Goal: Information Seeking & Learning: Learn about a topic

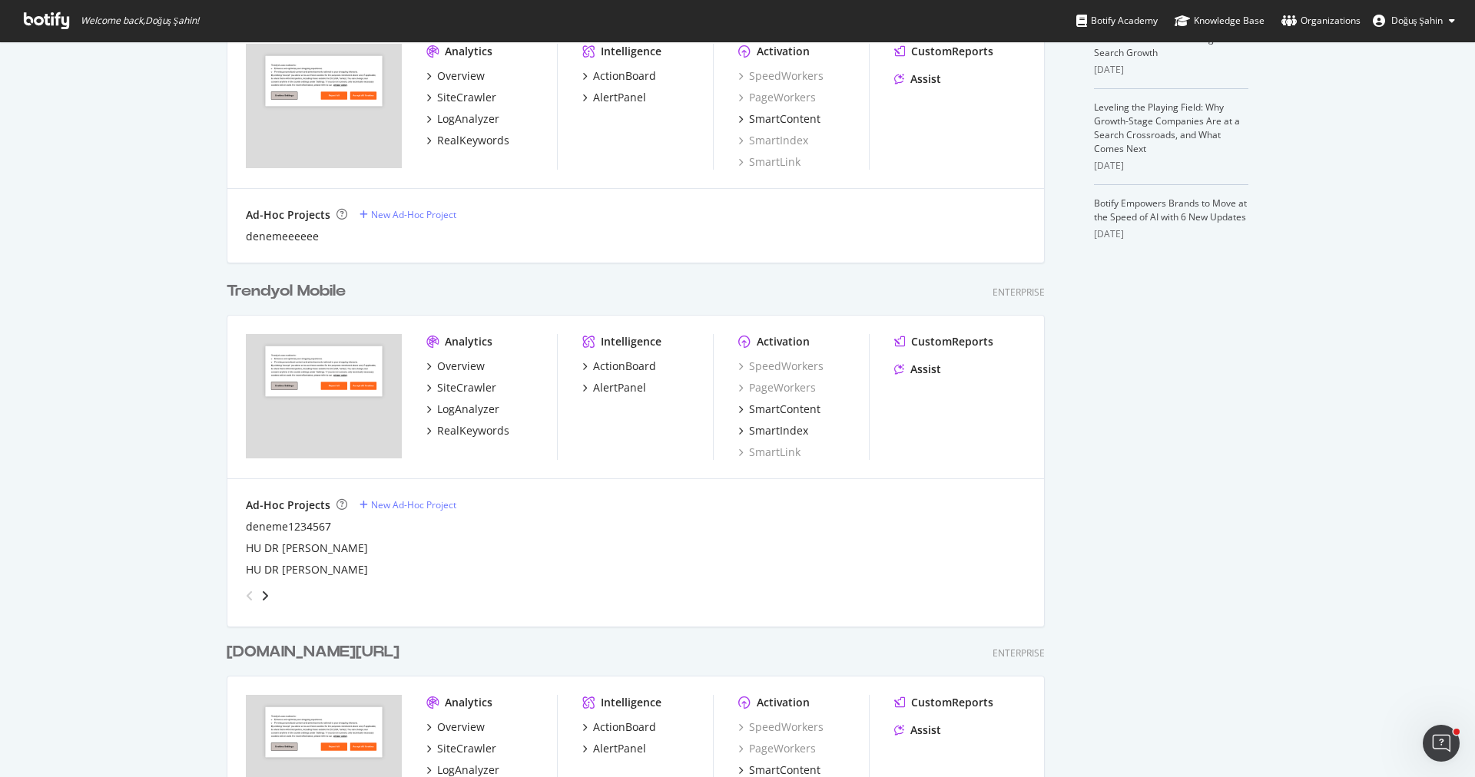
scroll to position [811, 0]
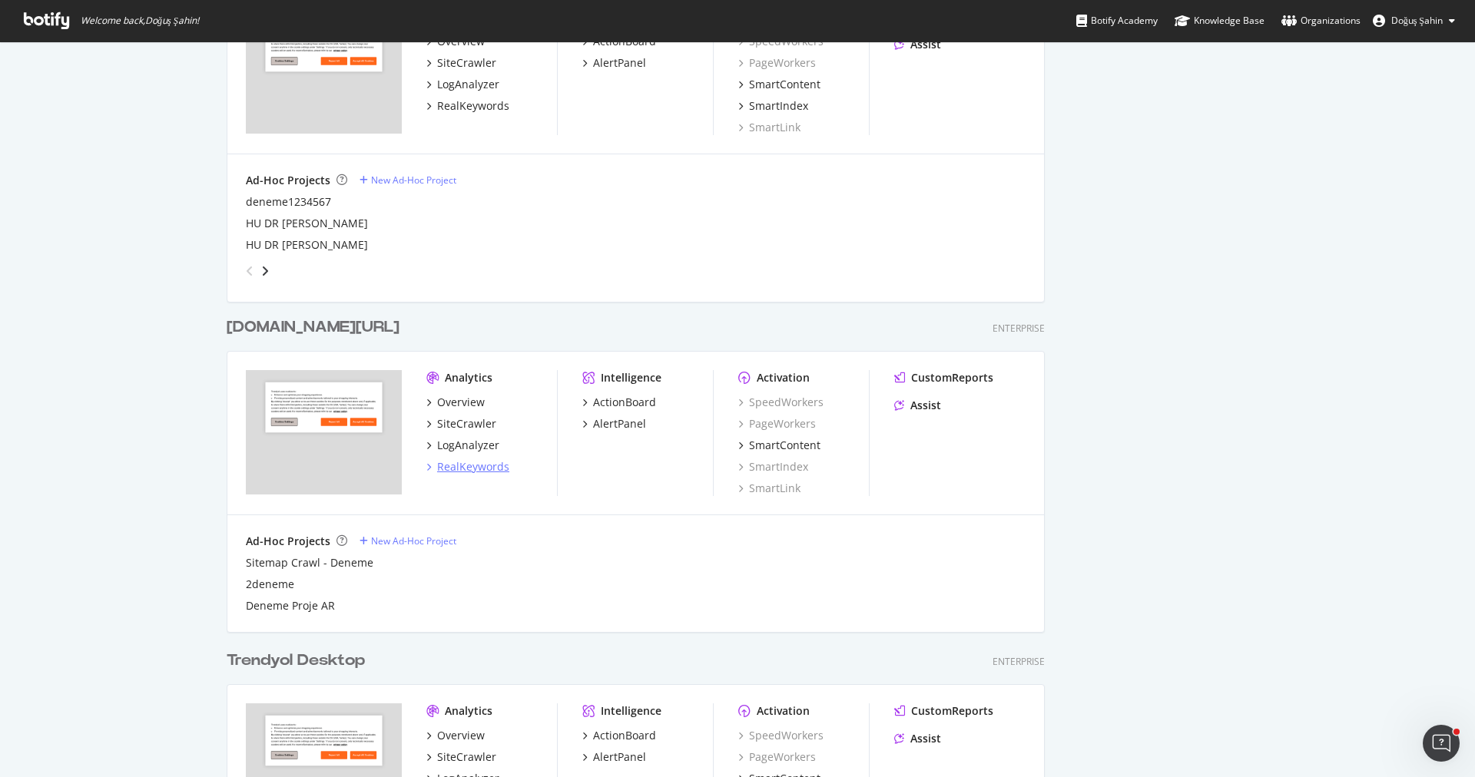
click at [485, 462] on div "RealKeywords" at bounding box center [473, 466] width 72 height 15
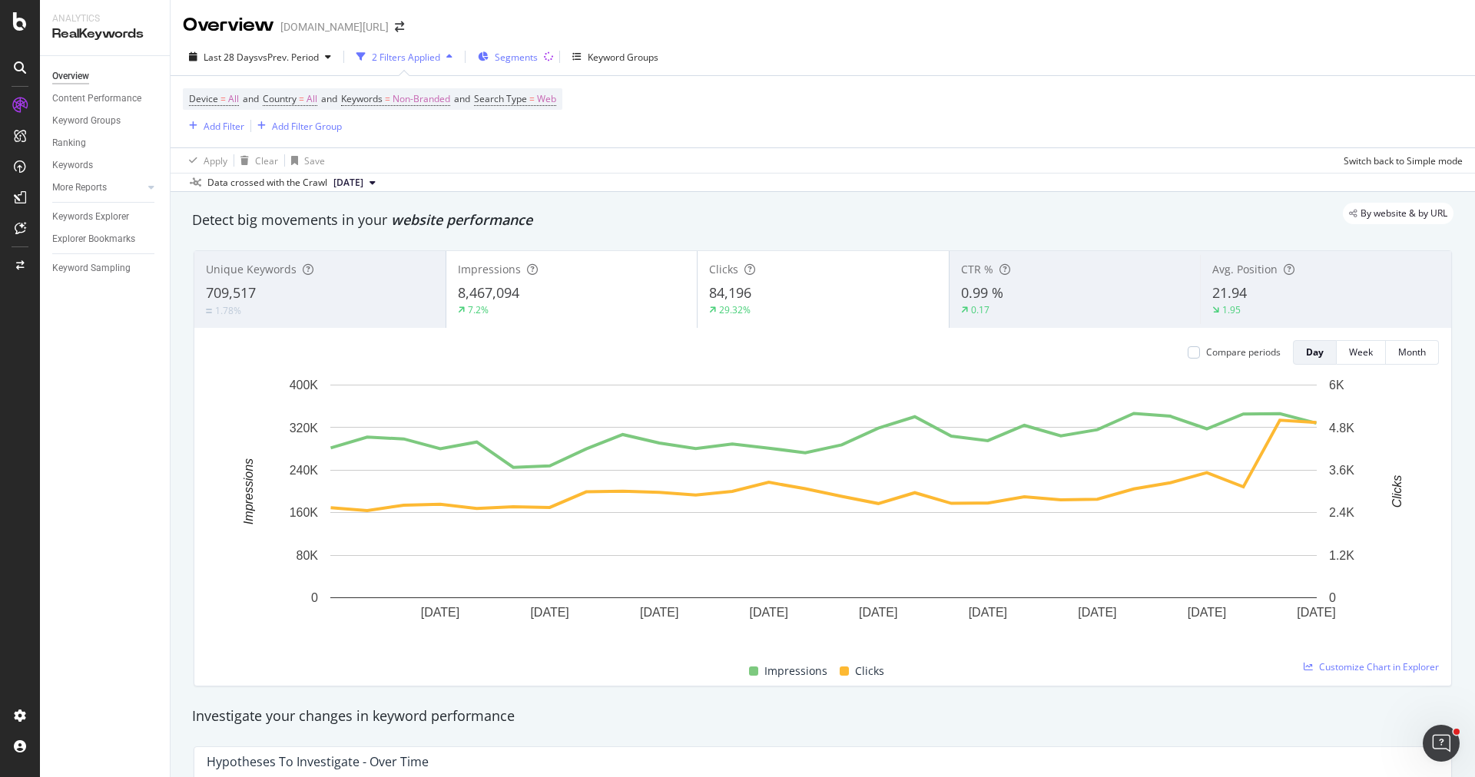
click at [521, 55] on span "Segments" at bounding box center [516, 57] width 43 height 13
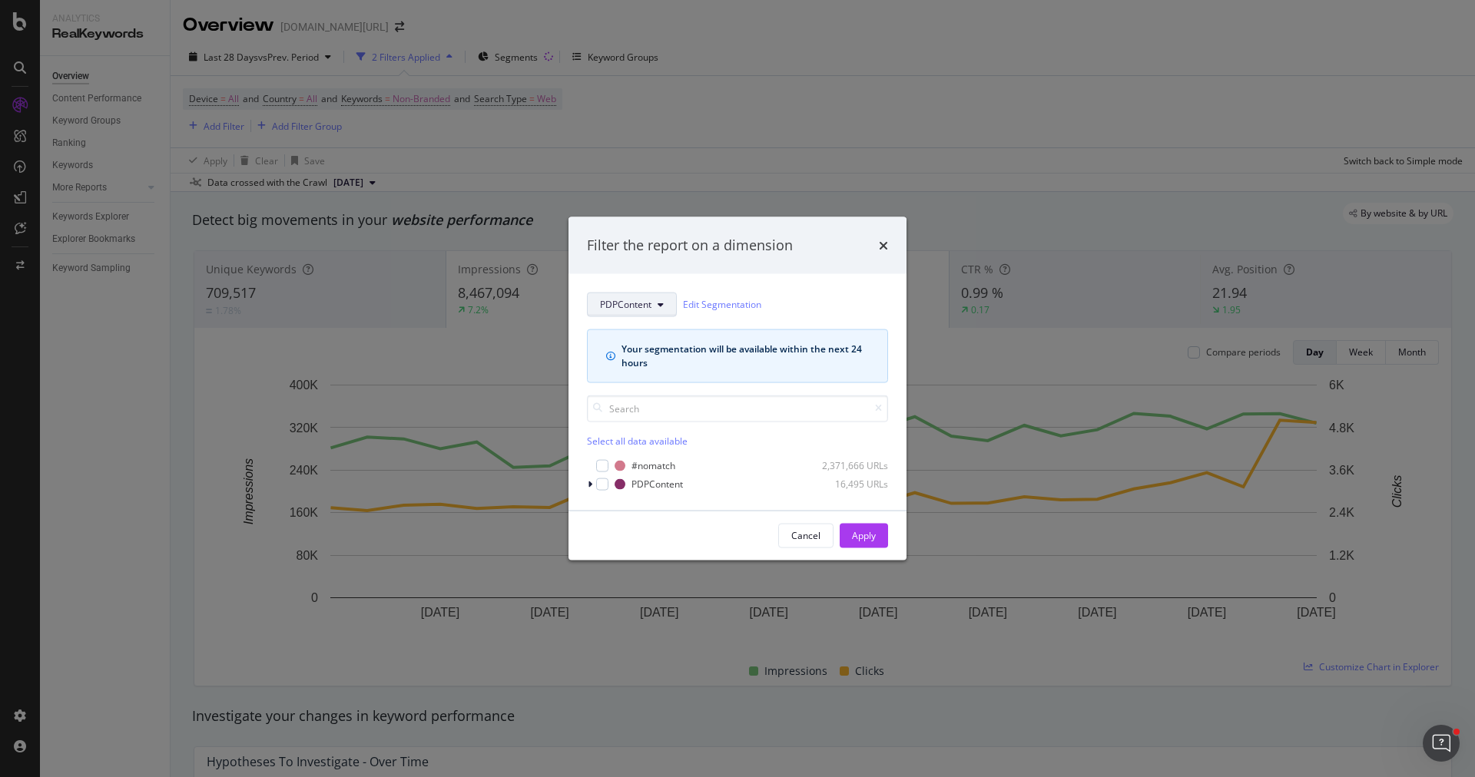
click at [620, 310] on span "PDPContent" at bounding box center [625, 304] width 51 height 13
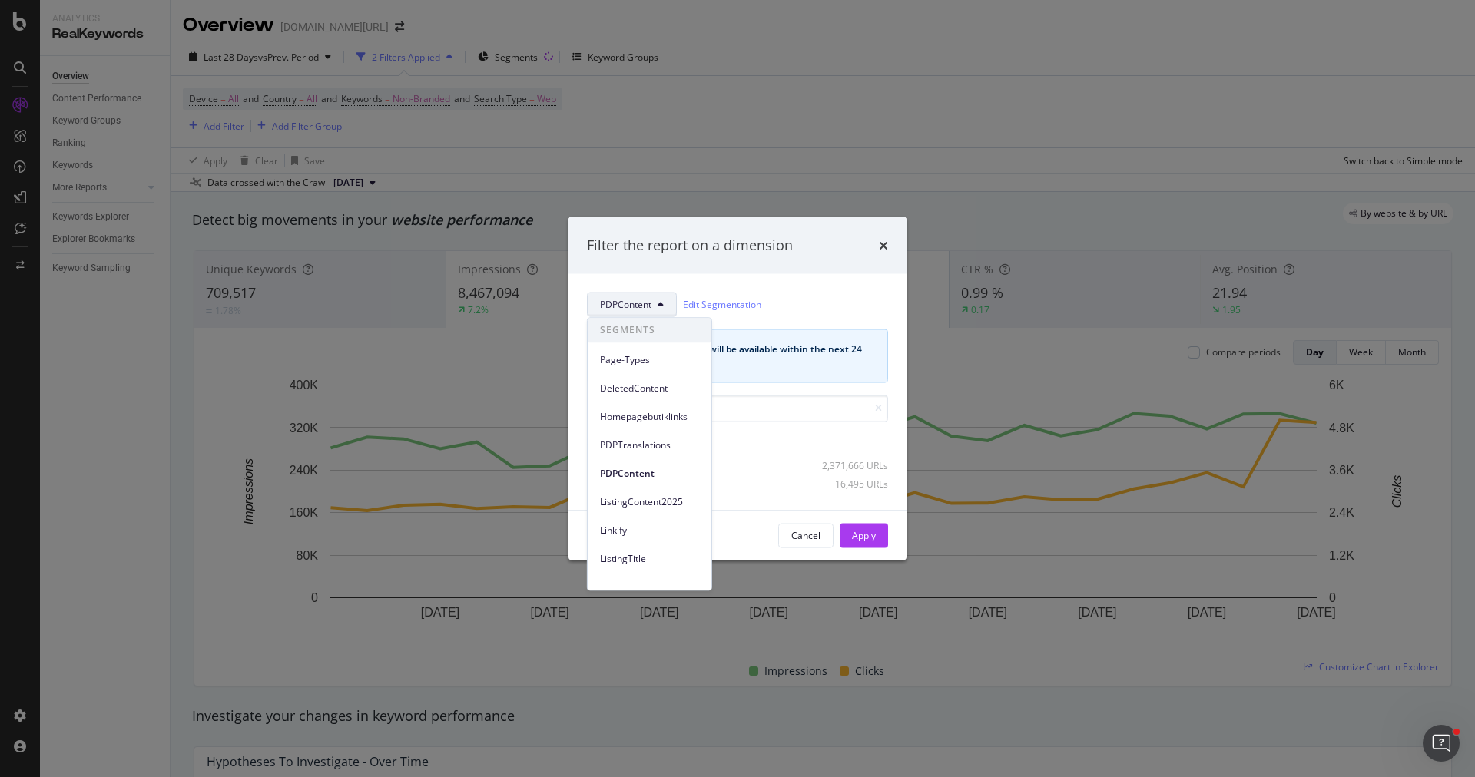
click at [621, 308] on span "PDPContent" at bounding box center [625, 304] width 51 height 13
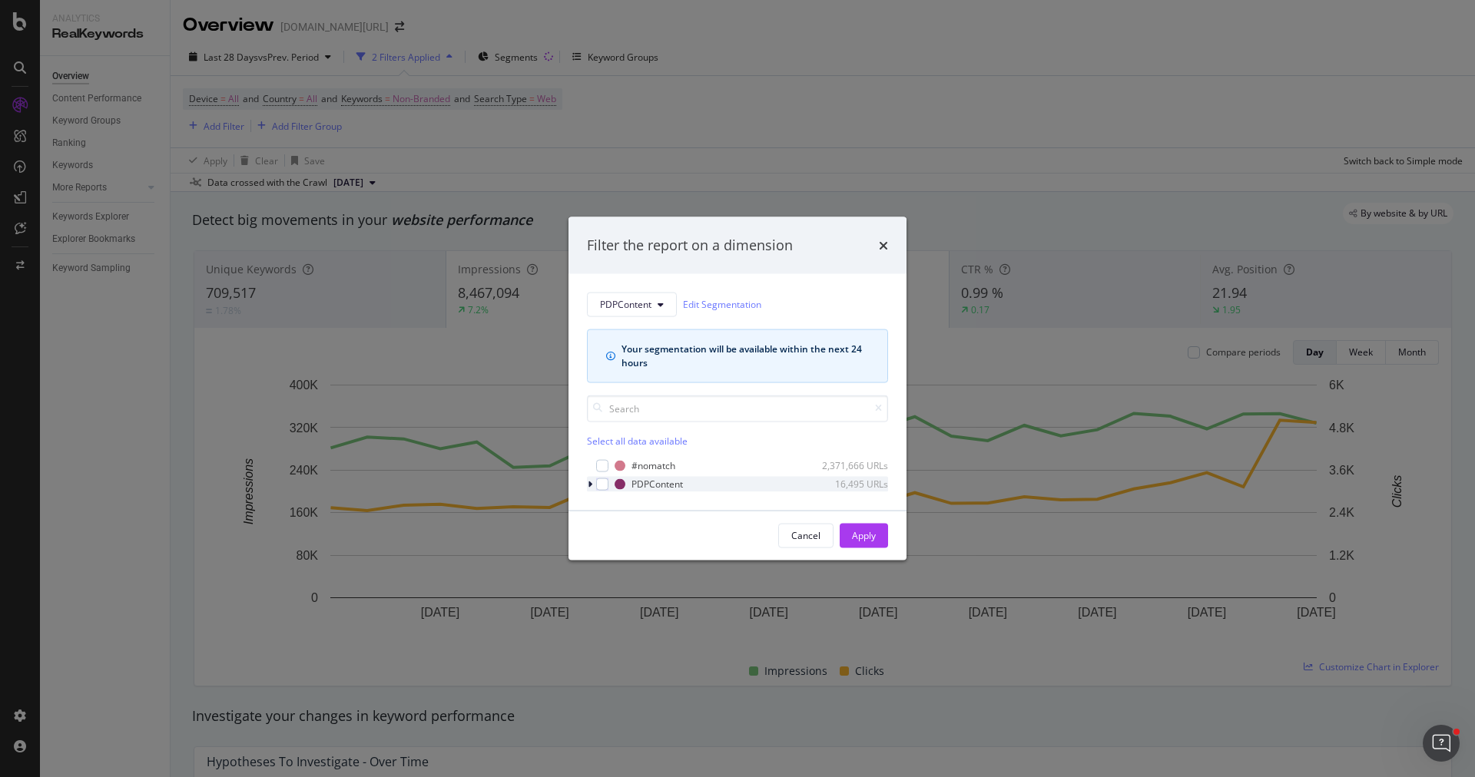
click at [592, 481] on icon "modal" at bounding box center [590, 483] width 5 height 9
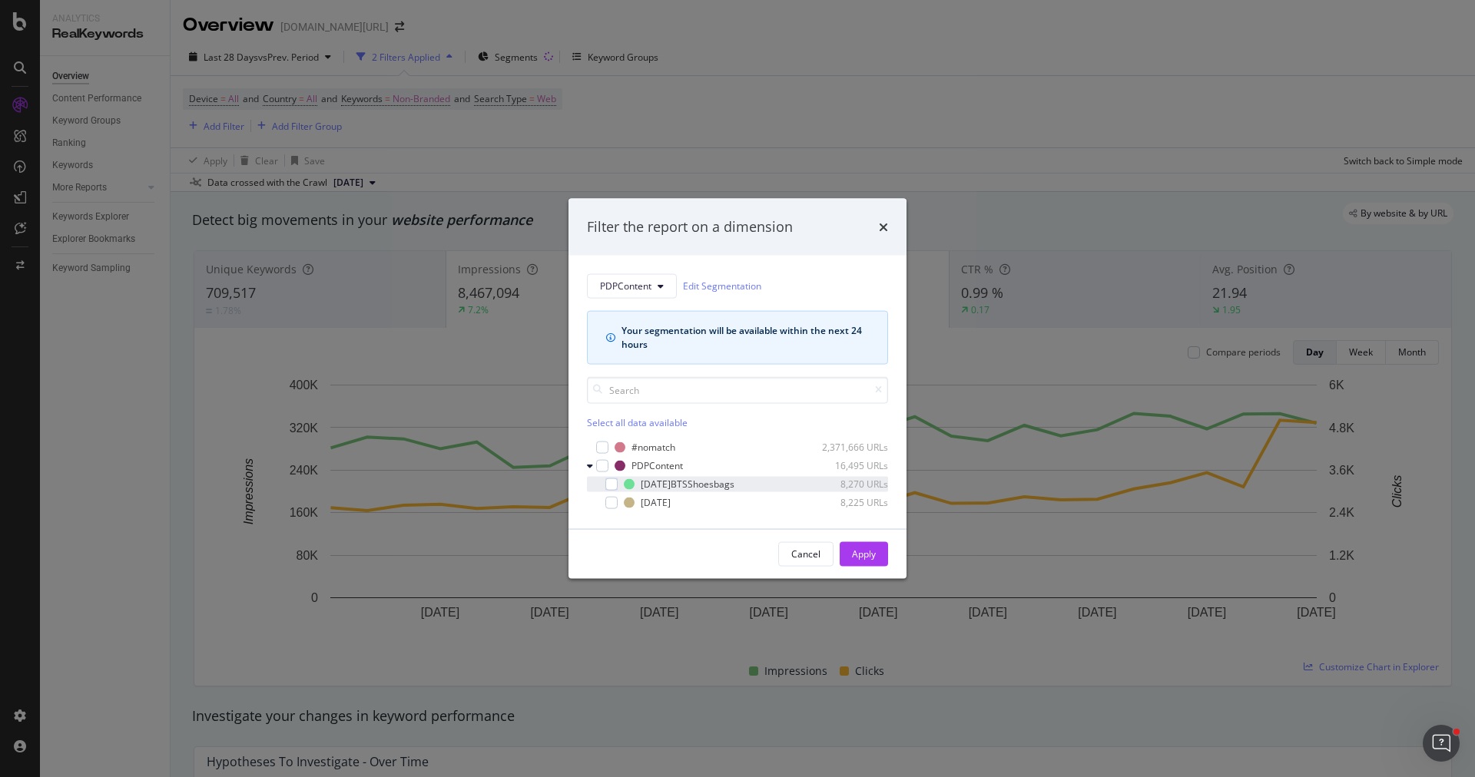
click at [613, 489] on div "[DATE]BTSShoesbags 8,270 URLs" at bounding box center [737, 483] width 301 height 15
click at [881, 555] on button "Apply" at bounding box center [864, 554] width 48 height 25
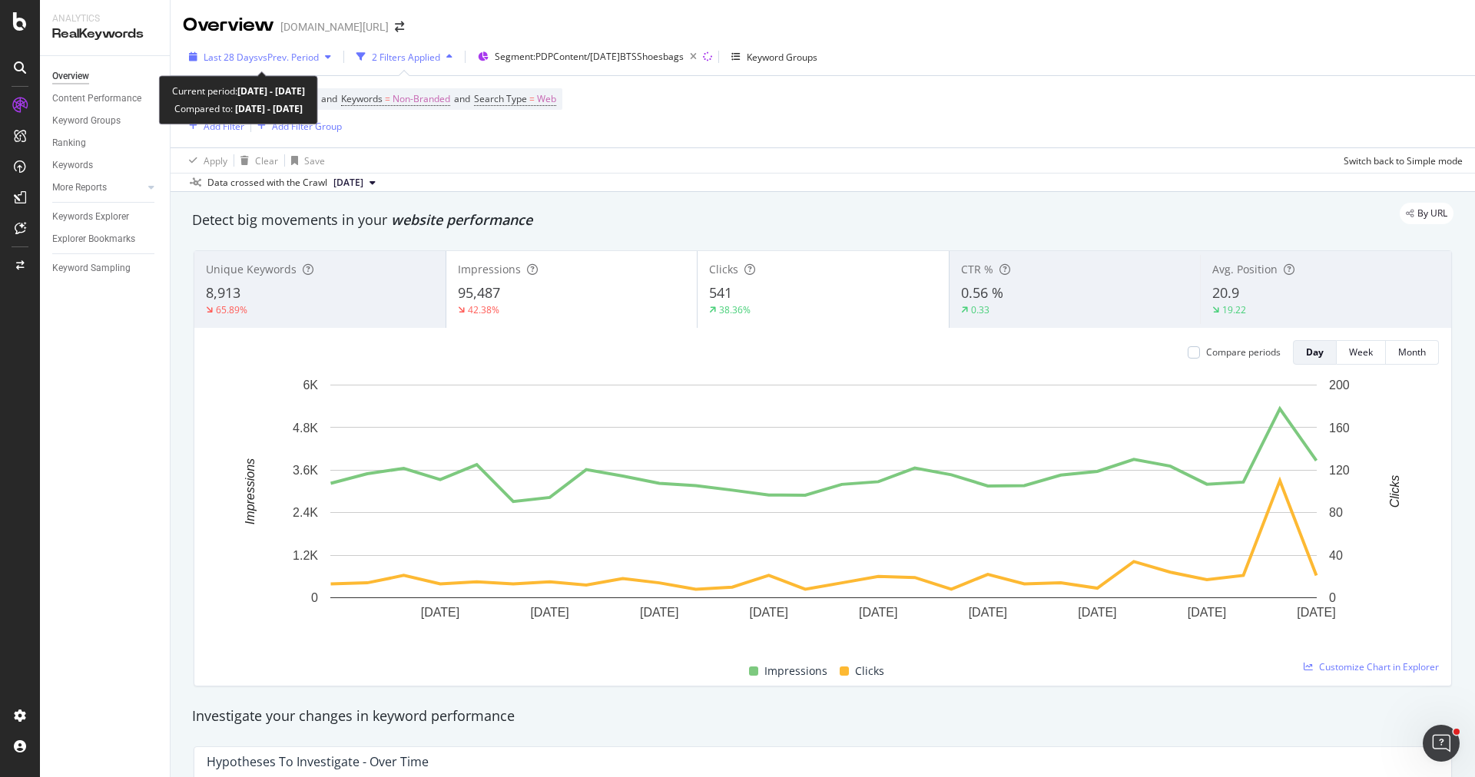
click at [260, 53] on span "vs Prev. Period" at bounding box center [288, 57] width 61 height 13
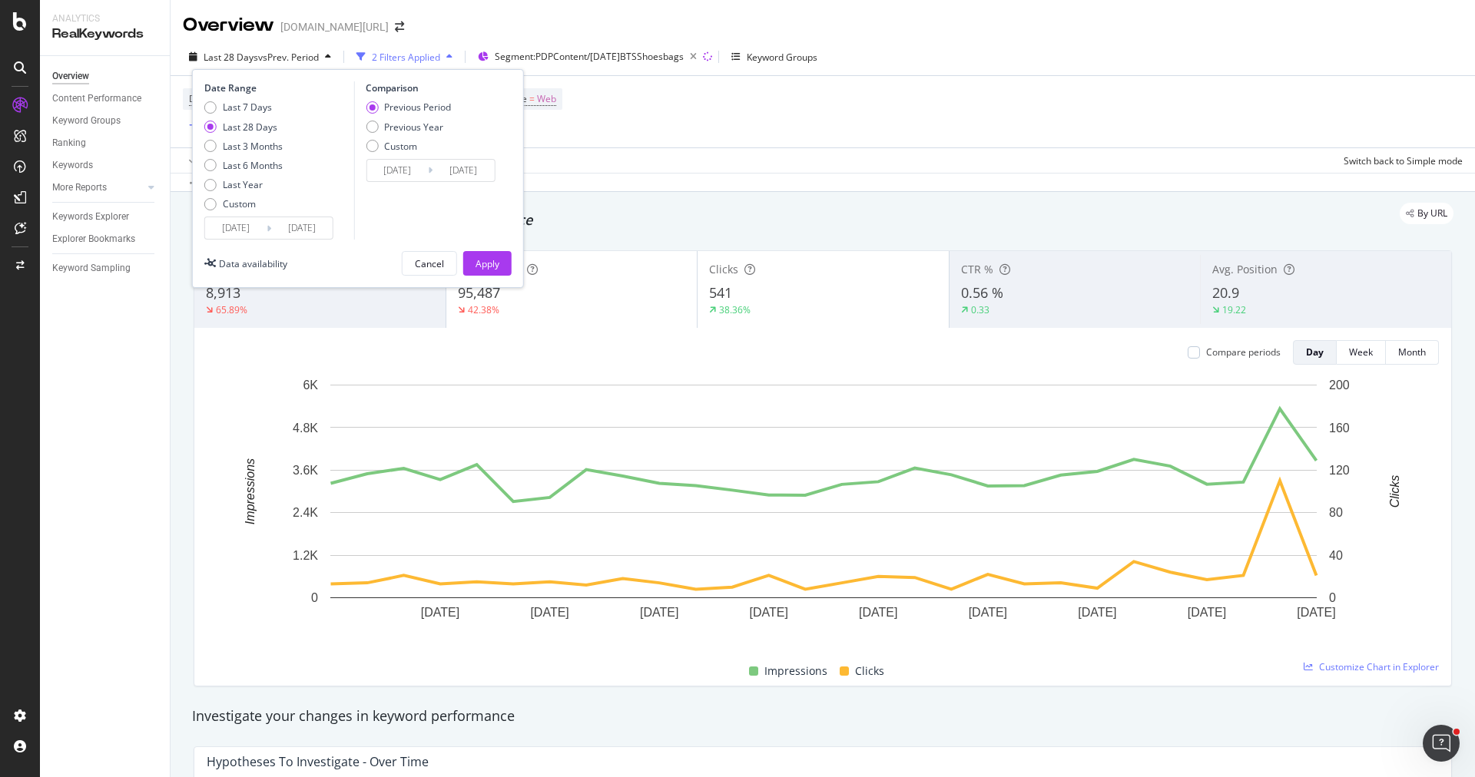
click at [317, 308] on div "65.89%" at bounding box center [320, 310] width 228 height 14
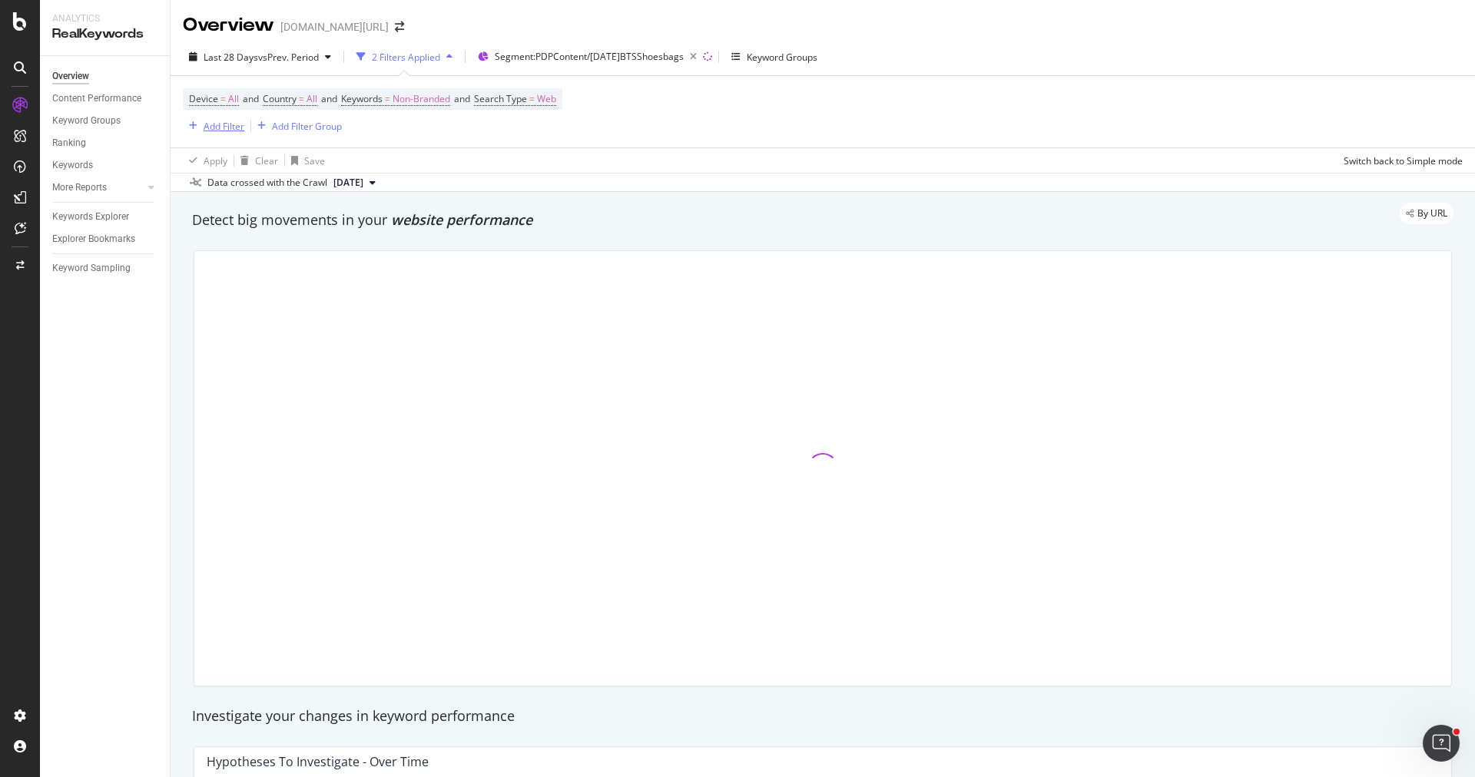
click at [229, 126] on div "Add Filter" at bounding box center [224, 126] width 41 height 13
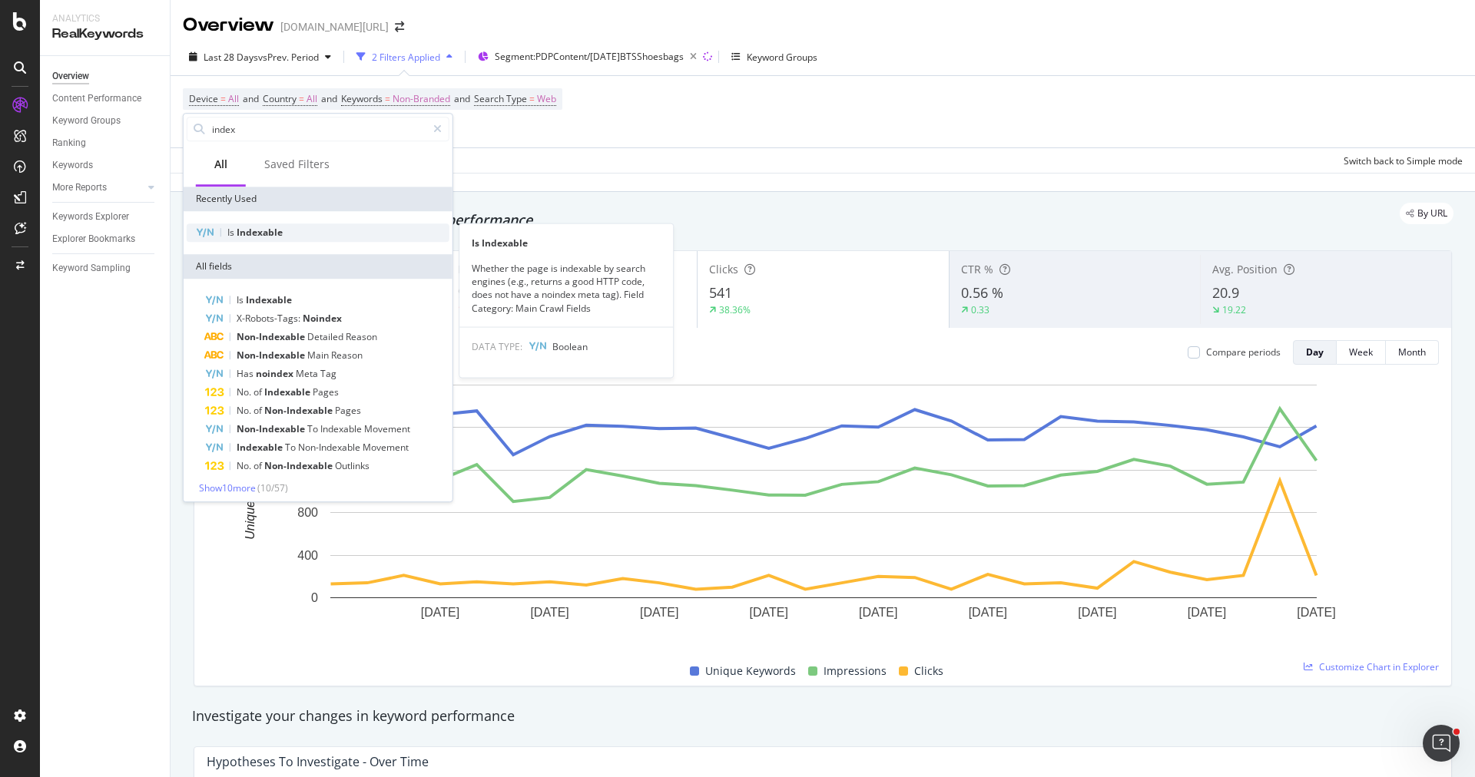
type input "index"
click at [276, 234] on span "Indexable" at bounding box center [260, 232] width 46 height 13
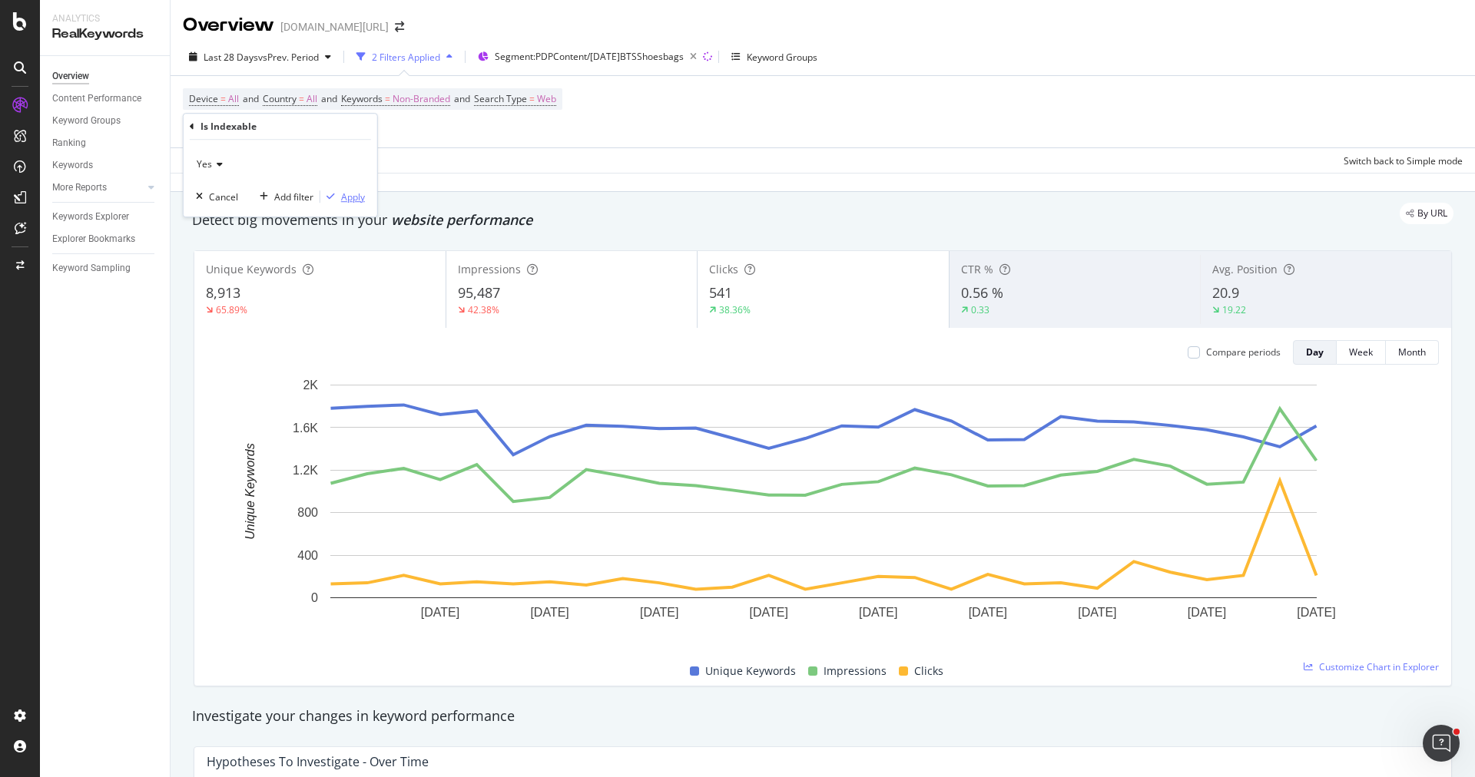
click at [343, 193] on div "Apply" at bounding box center [353, 197] width 24 height 13
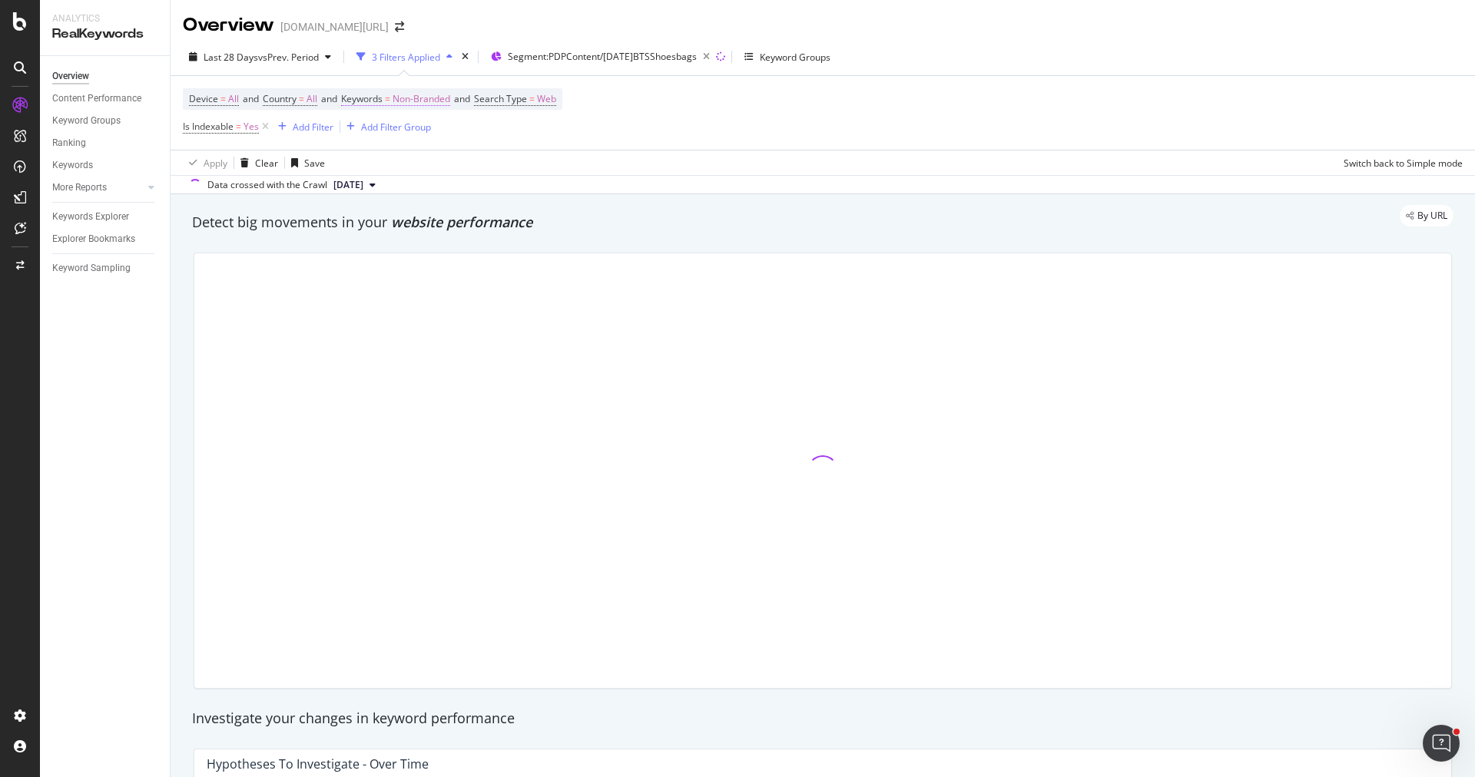
click at [430, 98] on span "Non-Branded" at bounding box center [422, 99] width 58 height 22
click at [427, 132] on div "button" at bounding box center [436, 134] width 18 height 9
click at [436, 234] on span "Non-Branded & Anonymized queries" at bounding box center [454, 231] width 157 height 14
click at [519, 167] on div "button" at bounding box center [510, 166] width 21 height 9
click at [1406, 162] on div "Switch back to Simple mode" at bounding box center [1403, 163] width 119 height 13
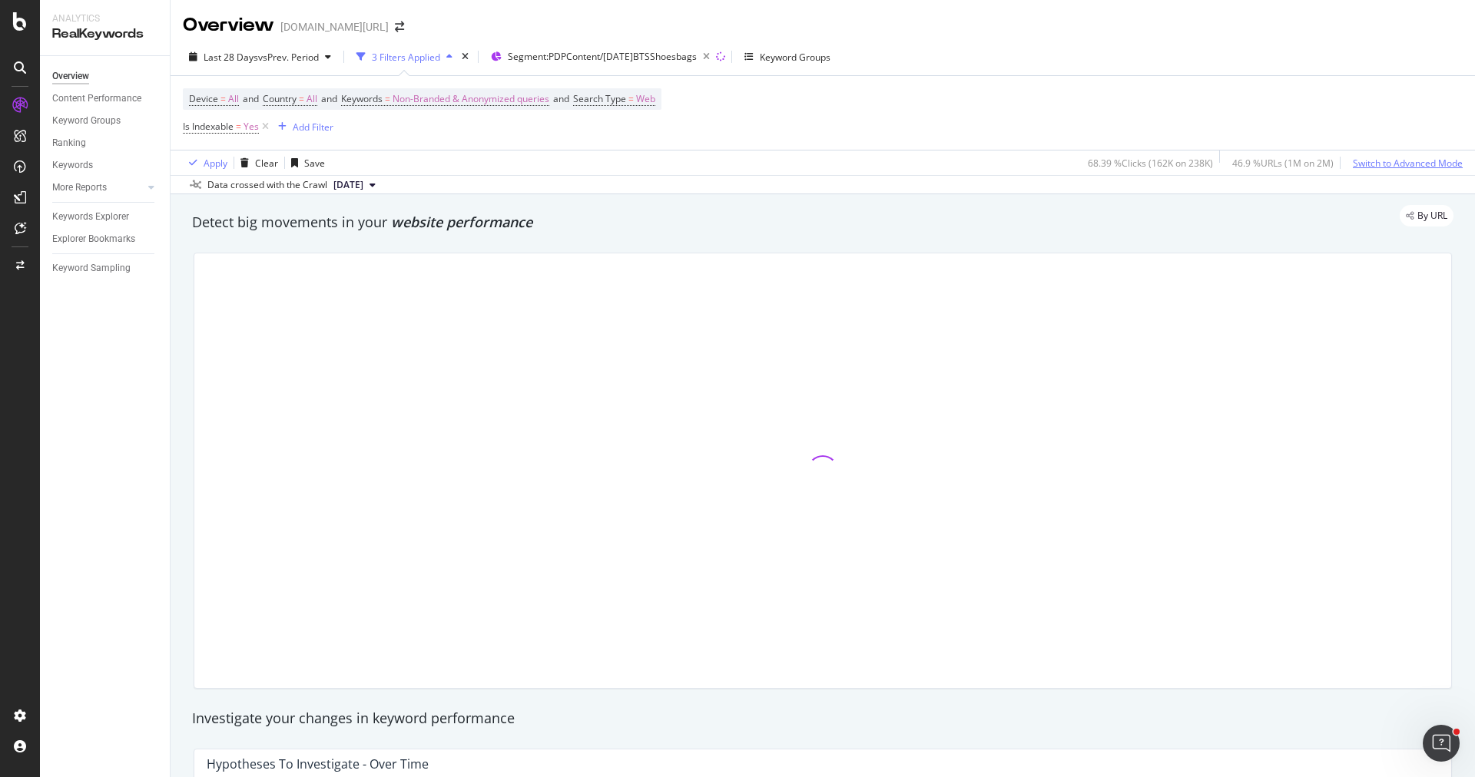
click at [1378, 161] on div "Switch to Advanced Mode" at bounding box center [1408, 163] width 110 height 13
click at [1378, 161] on div "Switch back to Simple mode" at bounding box center [1403, 163] width 119 height 13
click at [1378, 161] on div "Switch to Advanced Mode" at bounding box center [1408, 163] width 110 height 13
click at [1378, 161] on div "Switch back to Simple mode" at bounding box center [1403, 163] width 119 height 13
click at [1378, 161] on div "Switch to Advanced Mode" at bounding box center [1408, 163] width 110 height 13
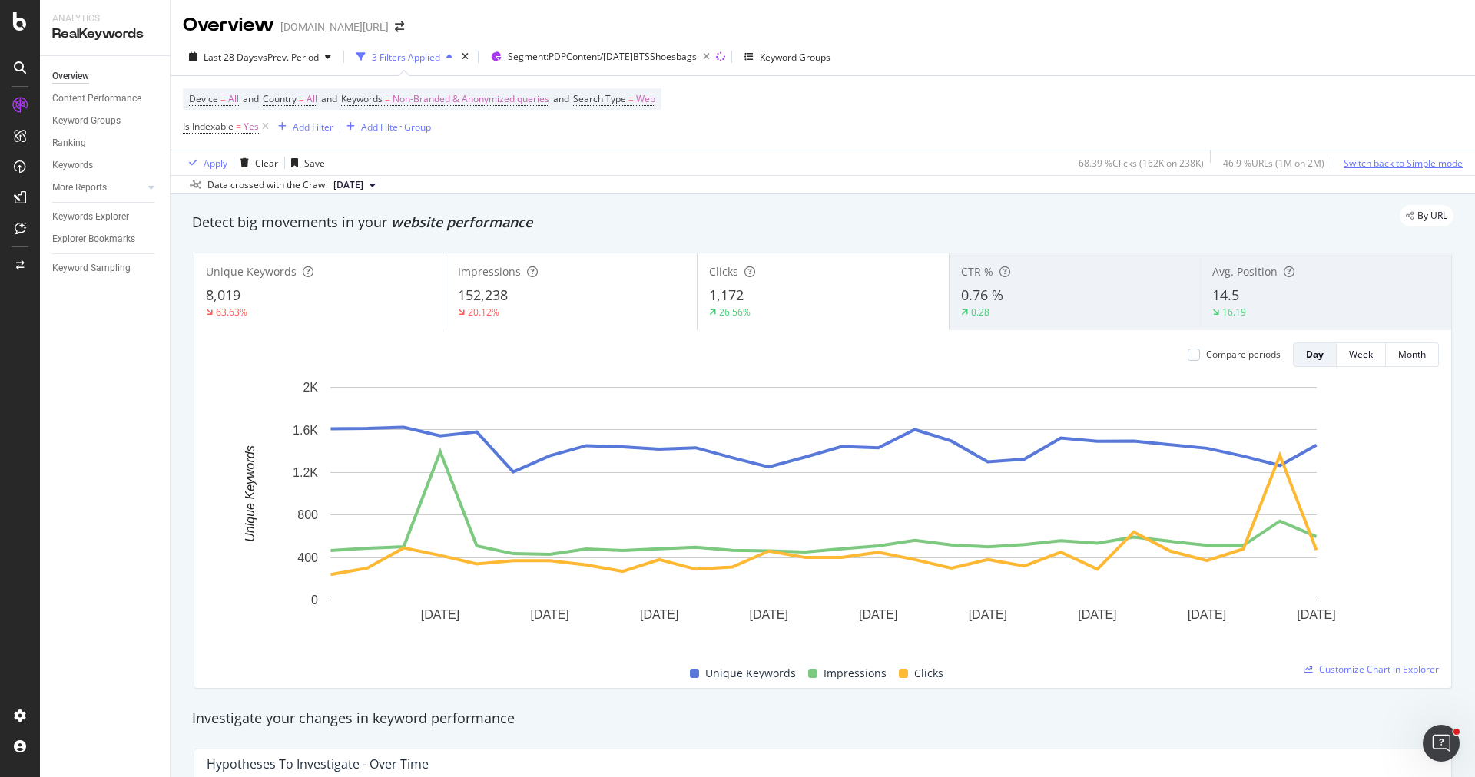
click at [1378, 161] on div "Switch back to Simple mode" at bounding box center [1403, 163] width 119 height 13
click at [1378, 161] on div "Switch to Advanced Mode" at bounding box center [1408, 163] width 110 height 13
click at [265, 71] on div "Last 28 Days vs Prev. Period 3 Filters Applied Segment: PDPContent/[DATE]BTSSho…" at bounding box center [823, 60] width 1304 height 31
click at [264, 67] on div "Last 28 Days vs Prev. Period" at bounding box center [260, 56] width 154 height 23
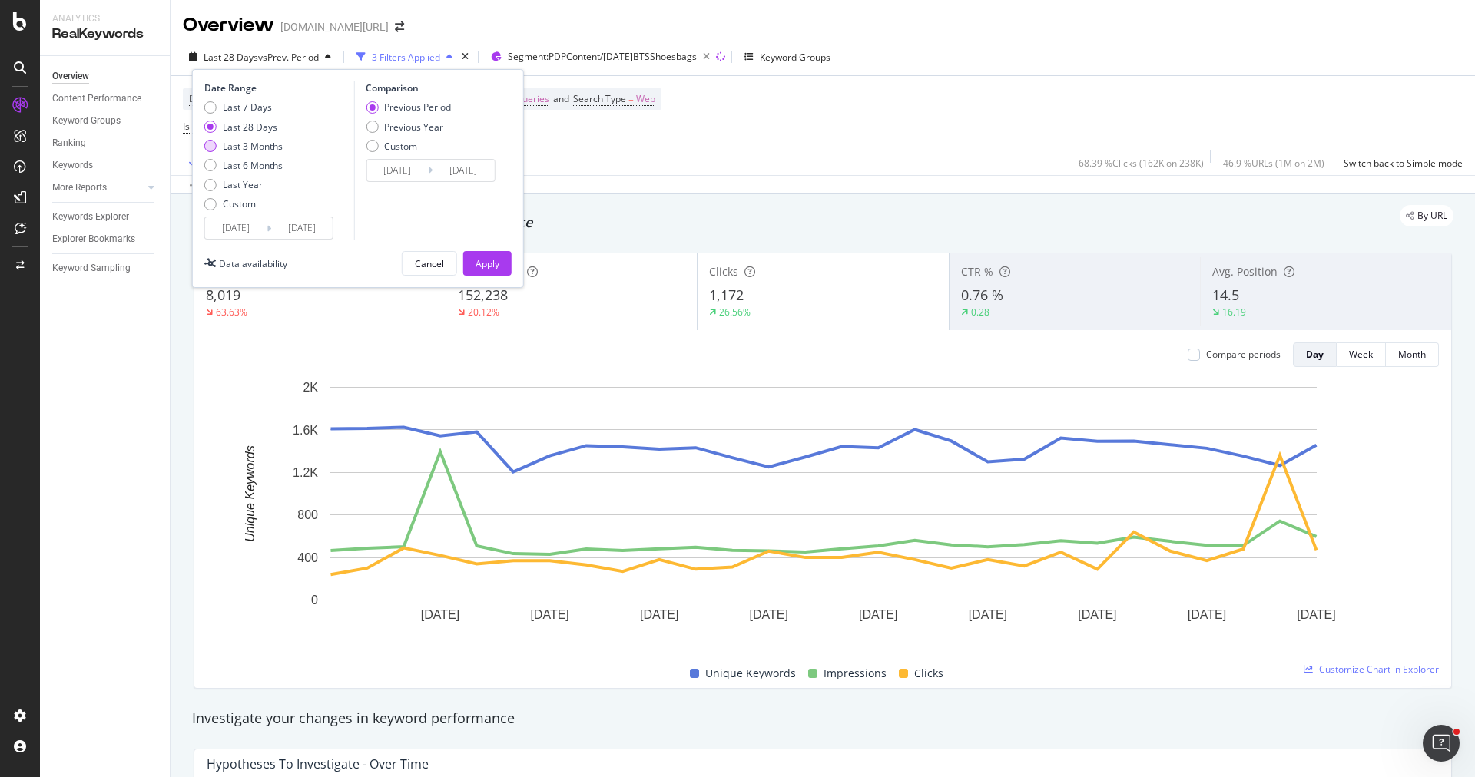
click at [252, 143] on div "Last 3 Months" at bounding box center [253, 146] width 60 height 13
type input "[DATE]"
click at [489, 266] on div "Apply" at bounding box center [488, 263] width 24 height 13
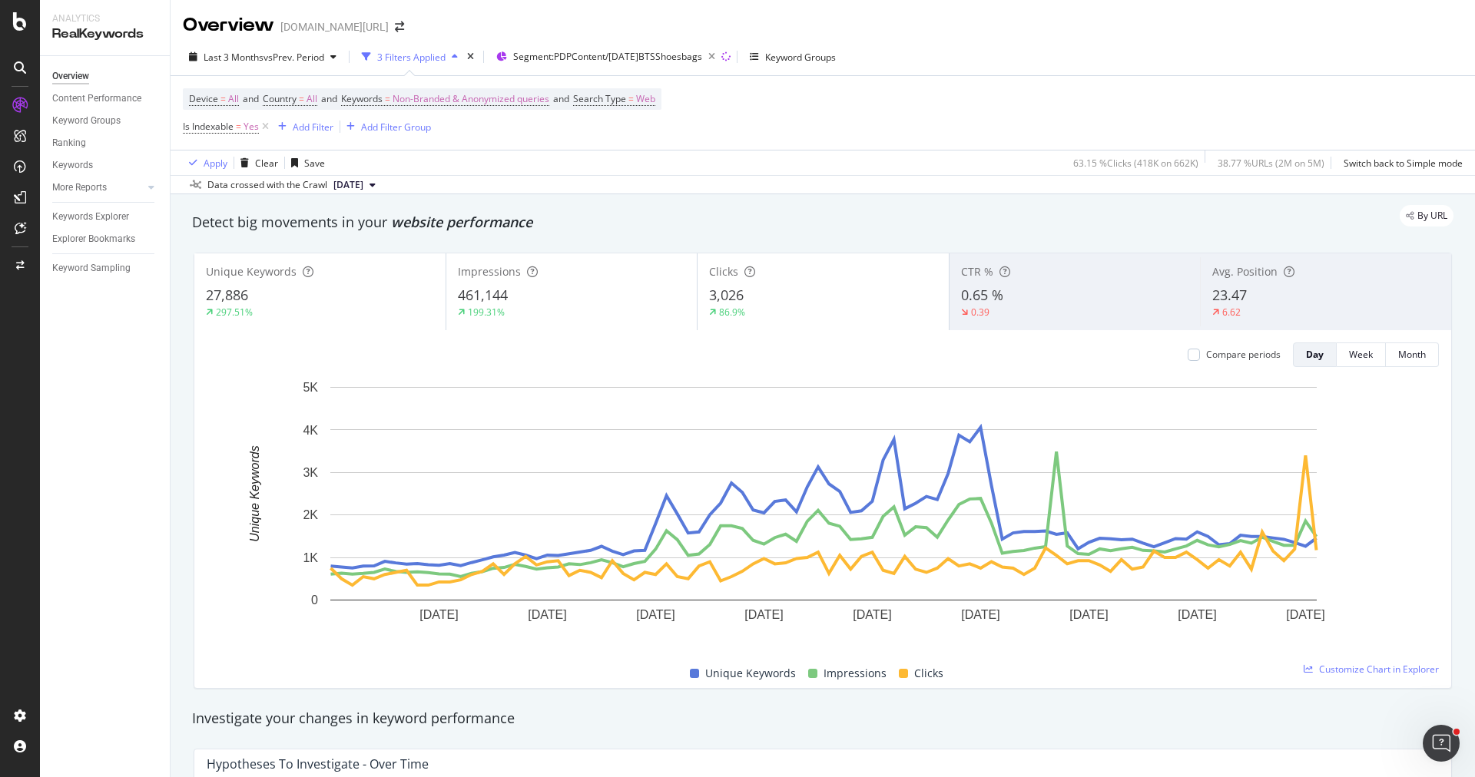
click at [580, 302] on div "461,144" at bounding box center [572, 296] width 228 height 20
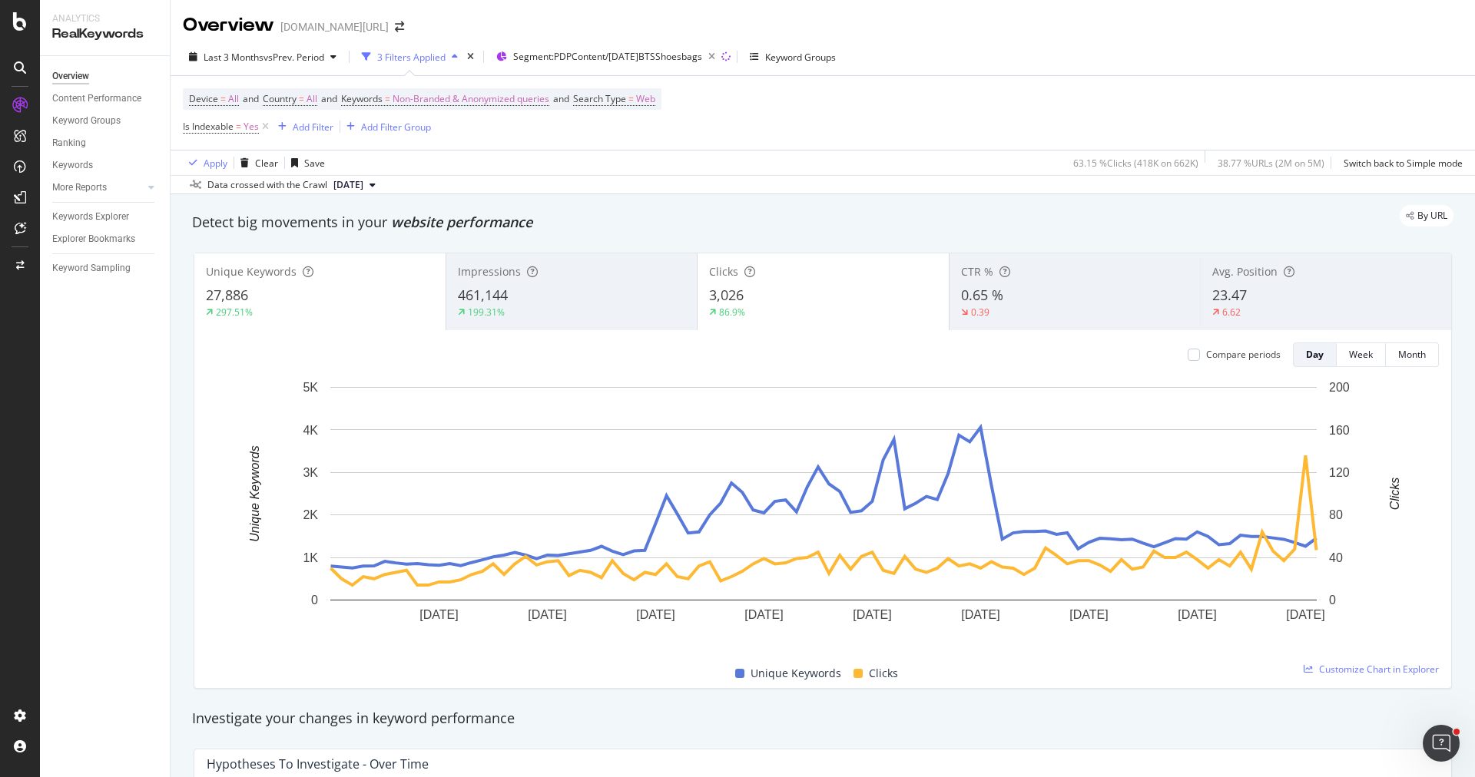
click at [357, 300] on div "27,886" at bounding box center [320, 296] width 228 height 20
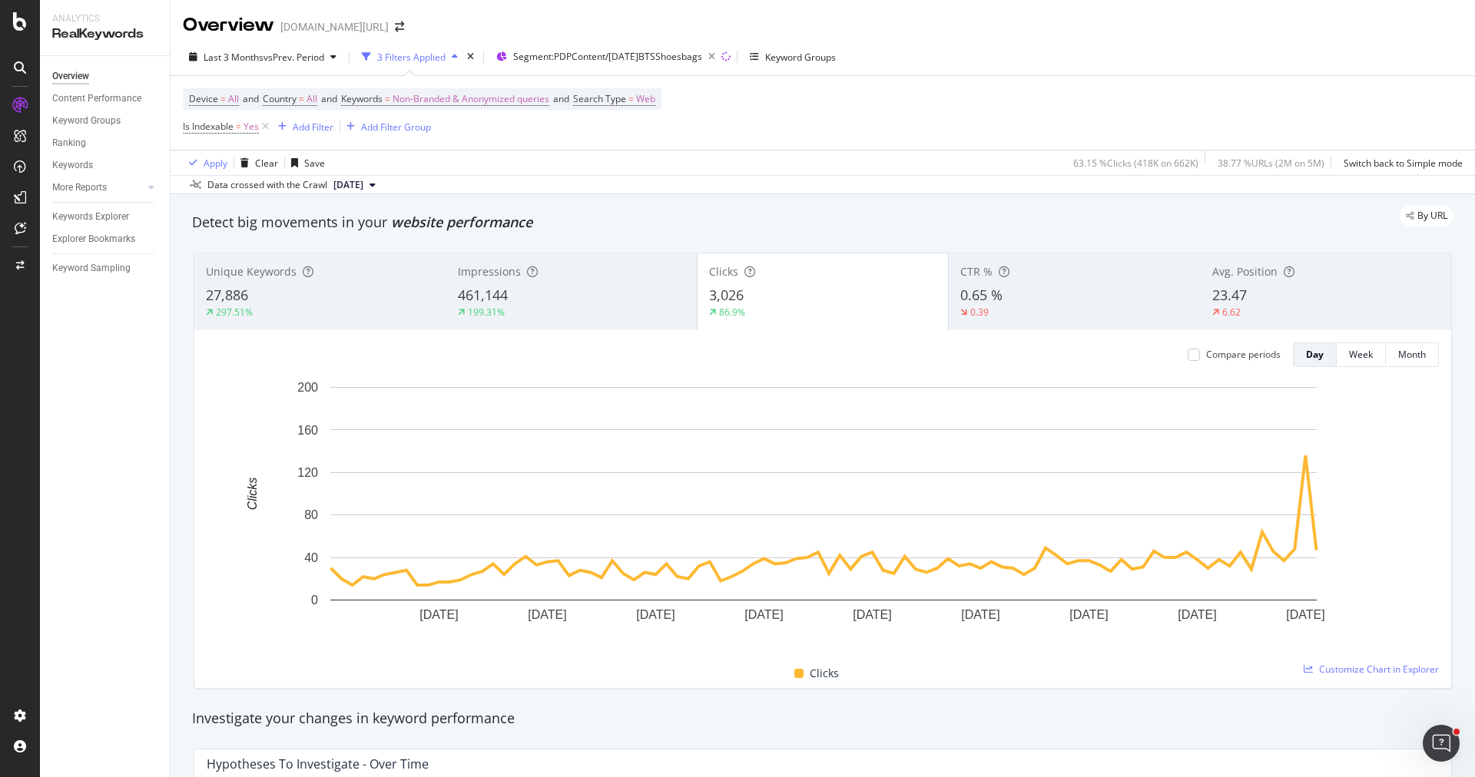
click at [345, 300] on div "27,886" at bounding box center [320, 296] width 228 height 20
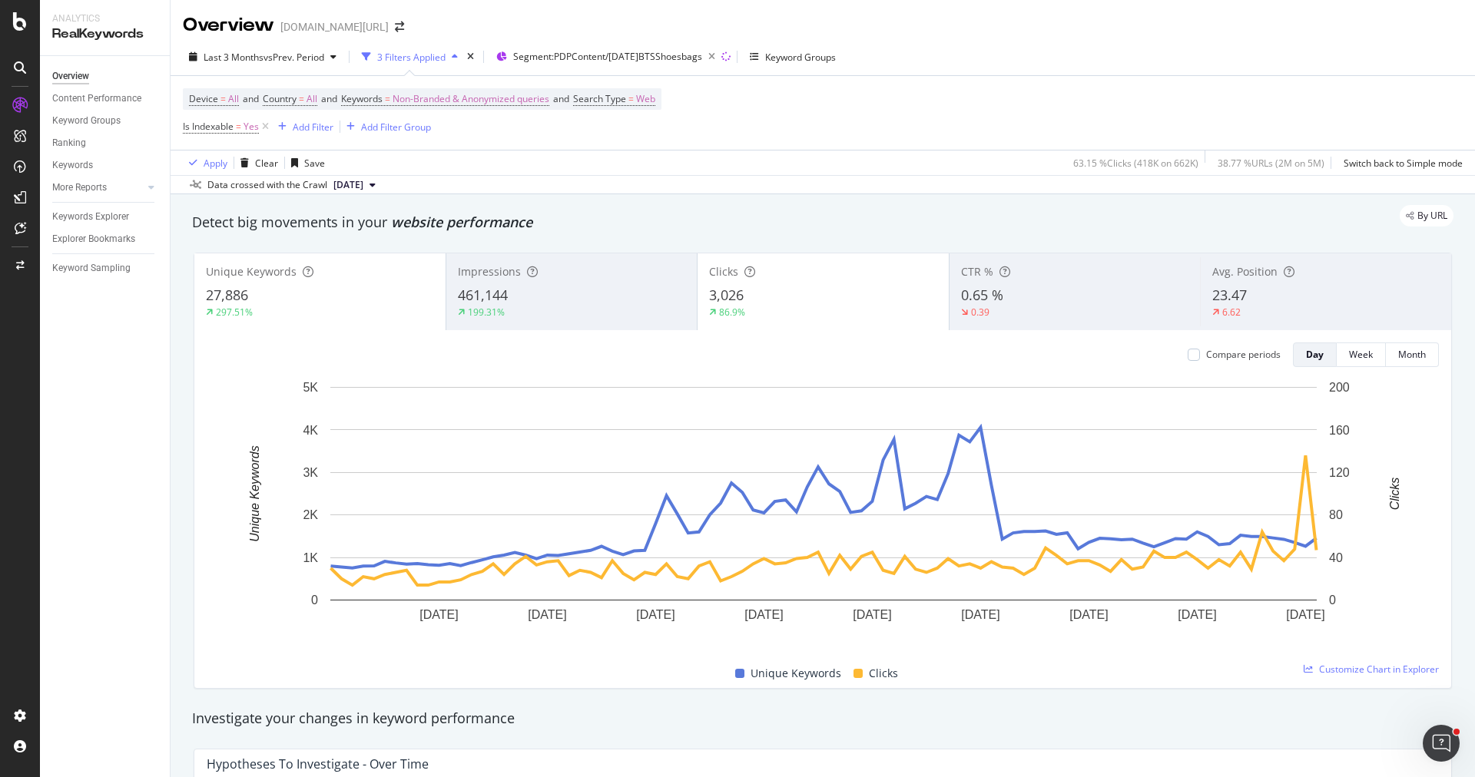
click at [814, 295] on div "3,026" at bounding box center [823, 296] width 228 height 20
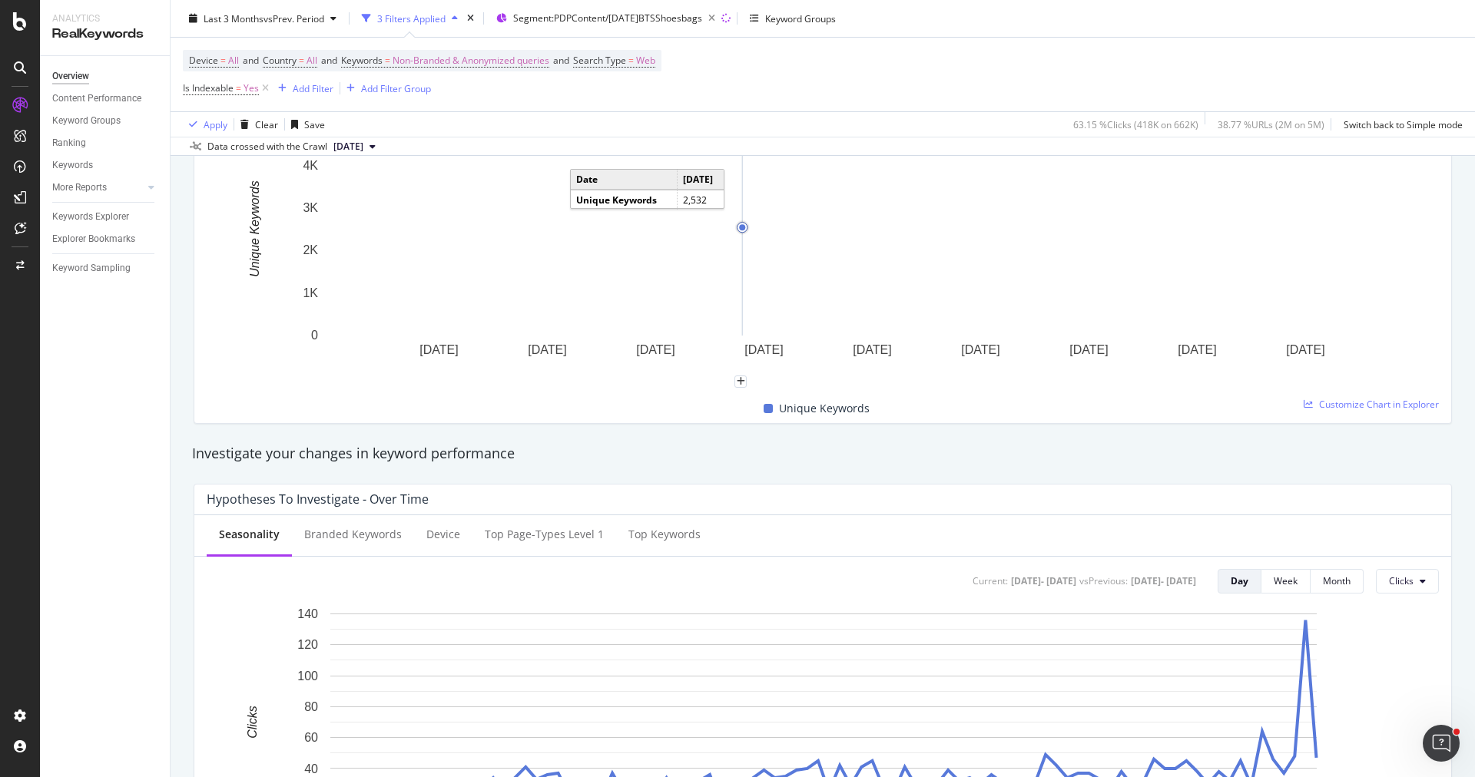
scroll to position [658, 0]
